Goal: Navigation & Orientation: Find specific page/section

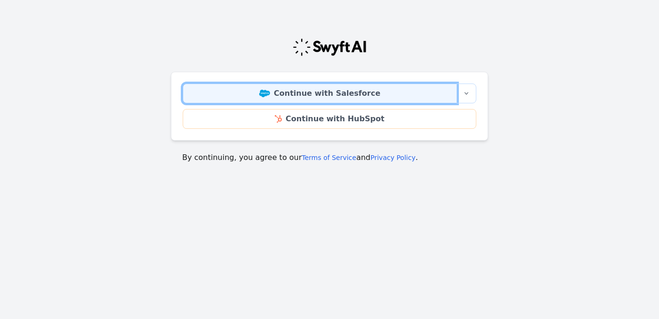
click at [280, 95] on link "Continue with Salesforce" at bounding box center [320, 94] width 274 height 20
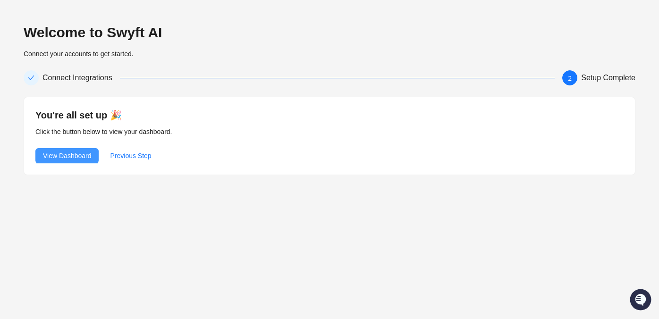
click at [74, 156] on span "View Dashboard" at bounding box center [67, 156] width 48 height 10
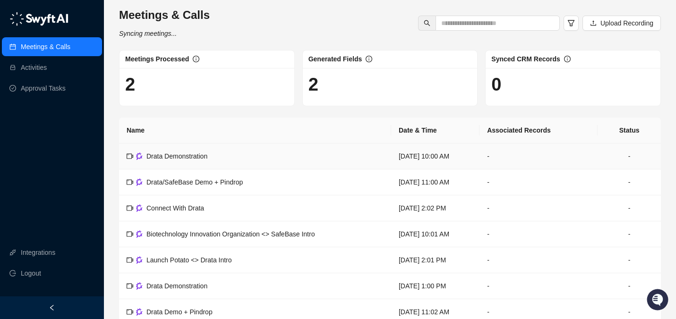
click at [223, 161] on td "Drata Demonstration" at bounding box center [255, 157] width 272 height 26
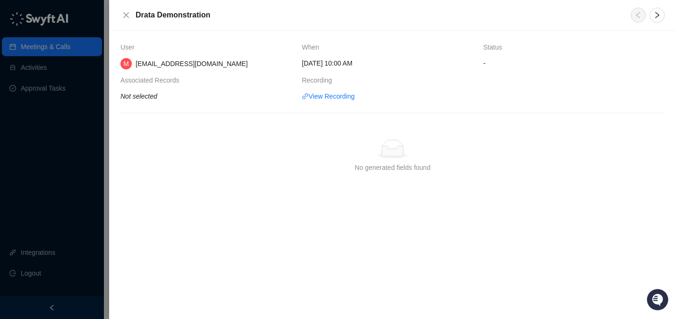
click at [85, 126] on div at bounding box center [338, 159] width 676 height 319
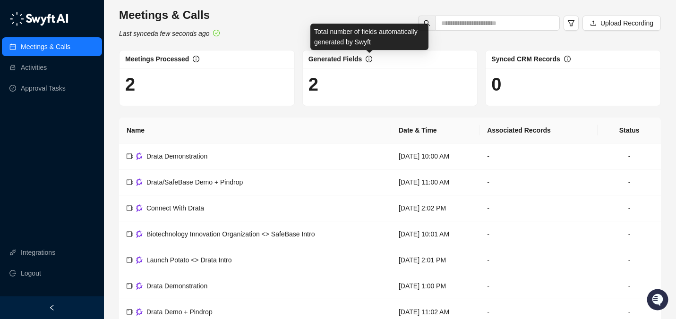
click at [368, 60] on icon "info-circle" at bounding box center [368, 59] width 7 height 7
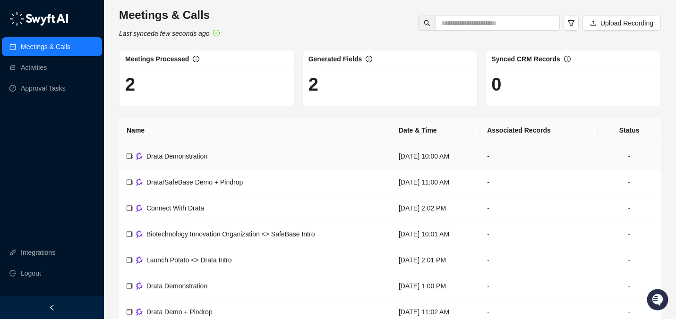
click at [244, 158] on td "Drata Demonstration" at bounding box center [255, 157] width 272 height 26
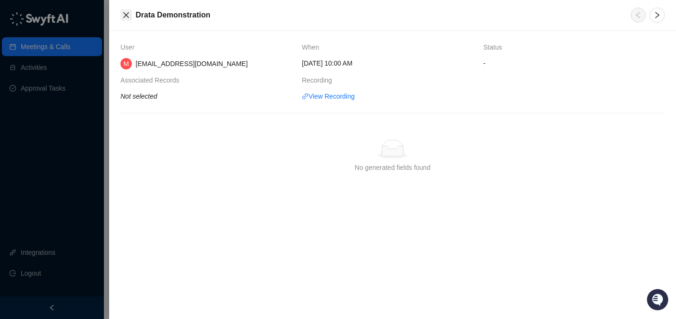
click at [123, 10] on button "Close" at bounding box center [125, 14] width 11 height 11
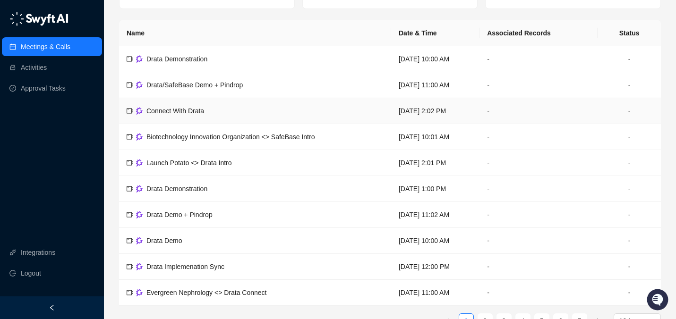
scroll to position [122, 0]
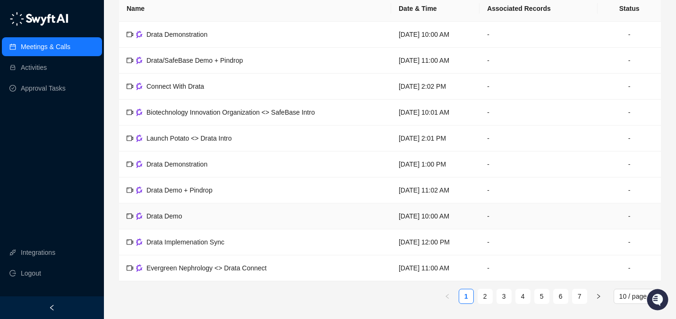
click at [225, 219] on td "Drata Demo" at bounding box center [255, 216] width 272 height 26
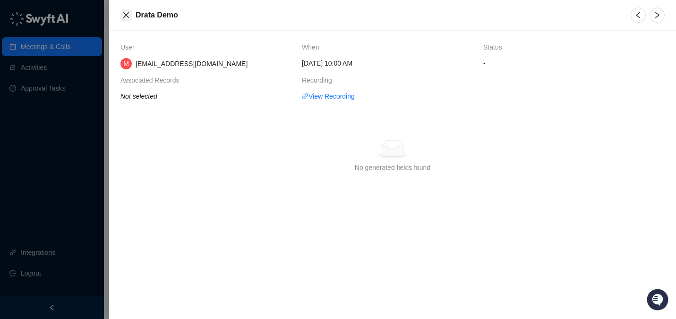
click at [120, 18] on button "Close" at bounding box center [125, 14] width 11 height 11
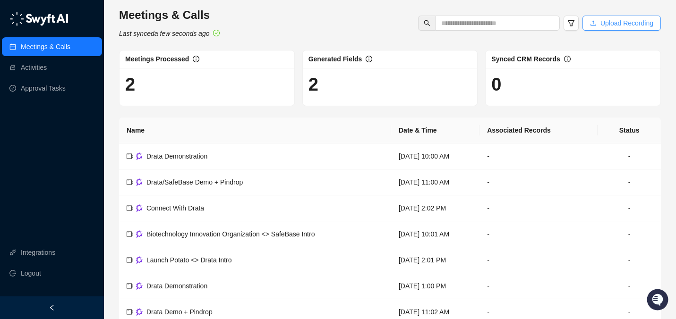
click at [615, 22] on span "Upload Recording" at bounding box center [626, 23] width 53 height 10
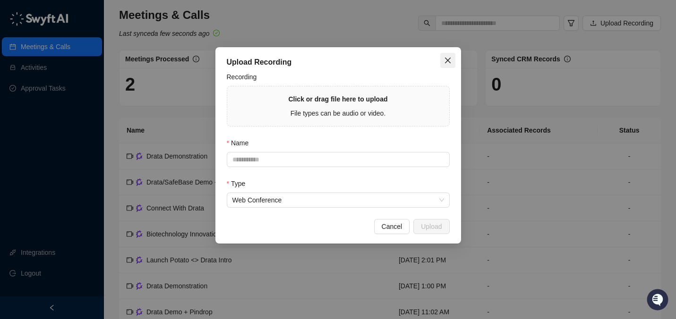
click at [445, 61] on icon "close" at bounding box center [448, 61] width 8 height 8
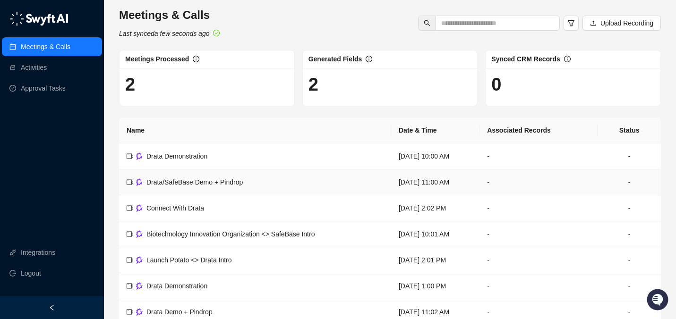
click at [159, 181] on span "Drata/SafeBase Demo + Pindrop" at bounding box center [194, 182] width 96 height 8
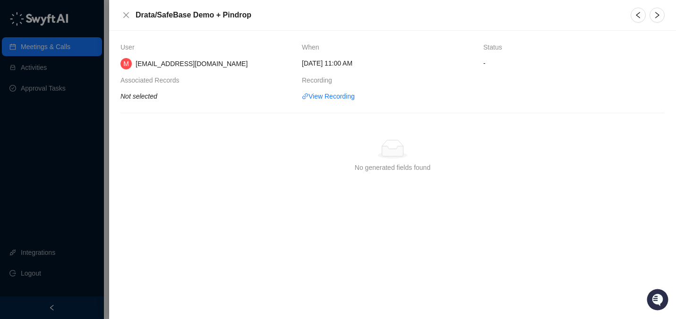
click at [85, 144] on div at bounding box center [338, 159] width 676 height 319
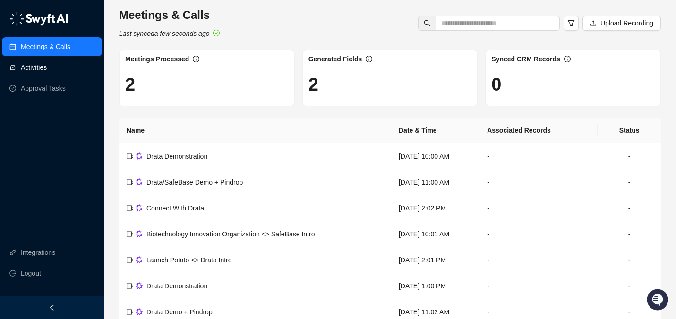
click at [44, 72] on link "Activities" at bounding box center [34, 67] width 26 height 19
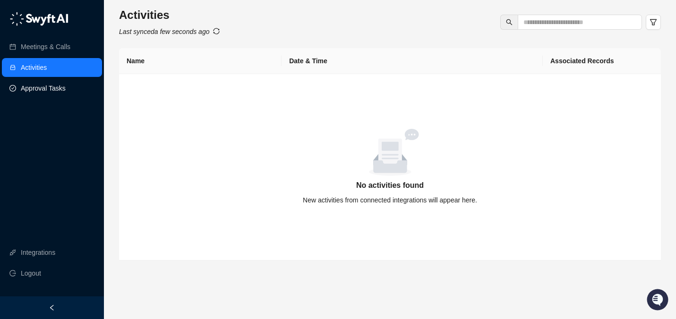
click at [44, 90] on link "Approval Tasks" at bounding box center [43, 88] width 45 height 19
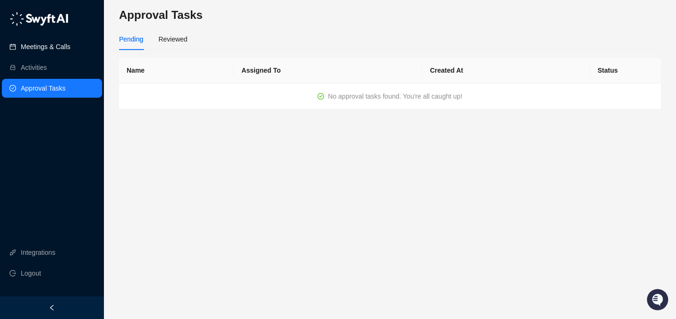
click at [45, 47] on link "Meetings & Calls" at bounding box center [46, 46] width 50 height 19
